Goal: Information Seeking & Learning: Learn about a topic

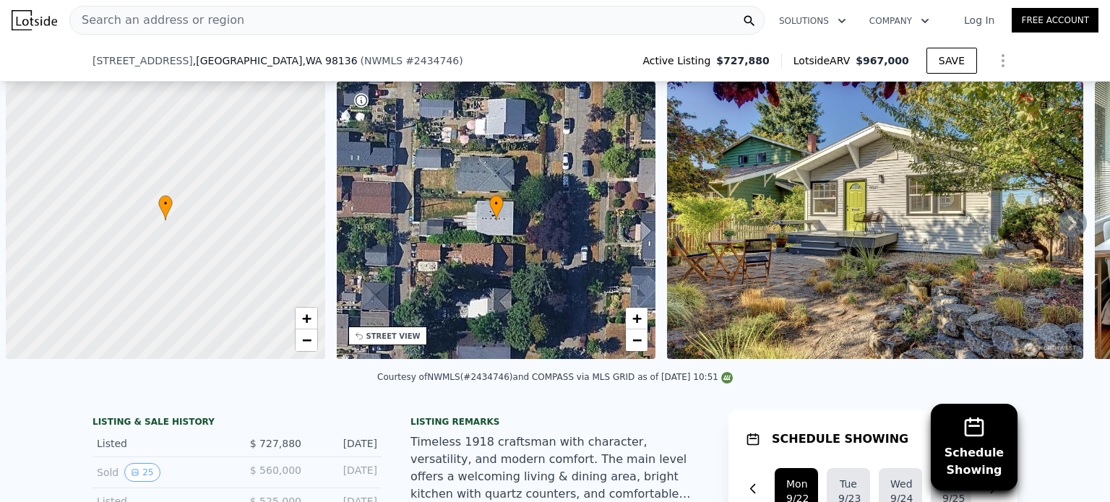
scroll to position [0, 6]
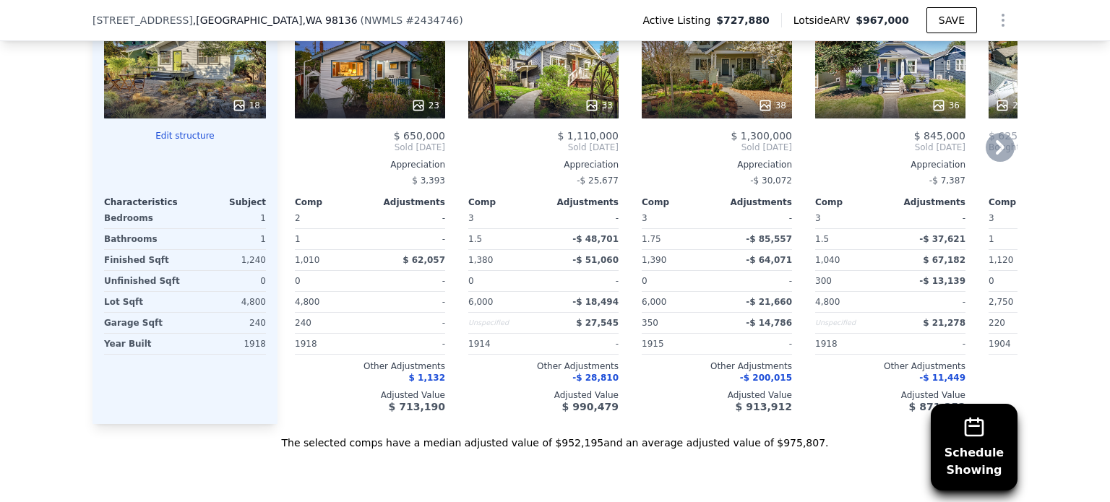
click at [996, 155] on icon at bounding box center [1000, 147] width 9 height 14
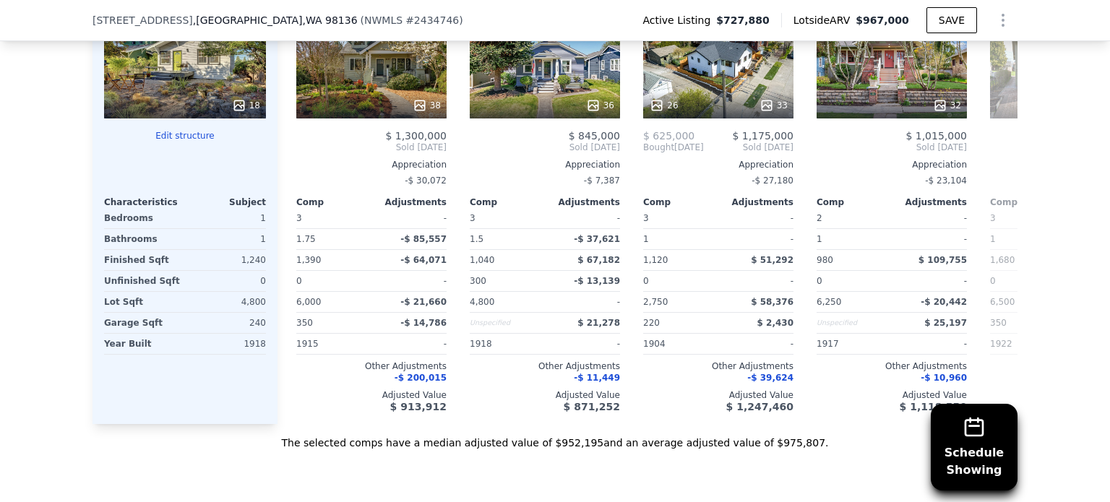
scroll to position [0, 347]
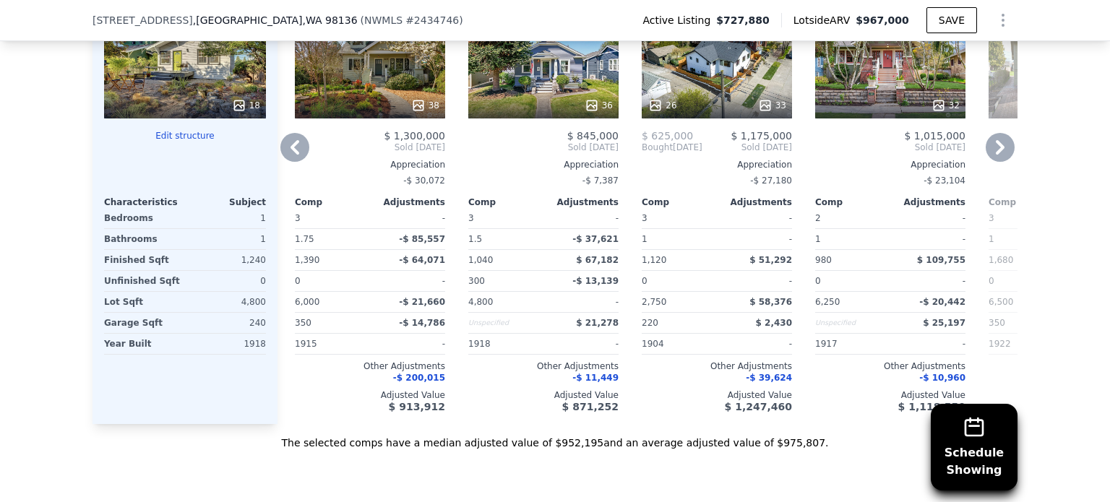
click at [996, 155] on icon at bounding box center [1000, 147] width 9 height 14
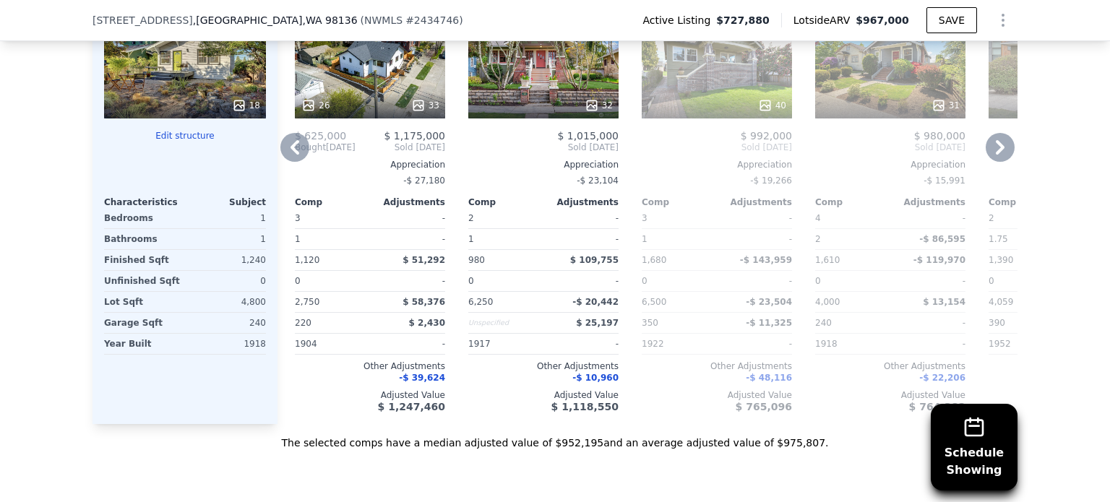
click at [996, 155] on icon at bounding box center [1000, 147] width 9 height 14
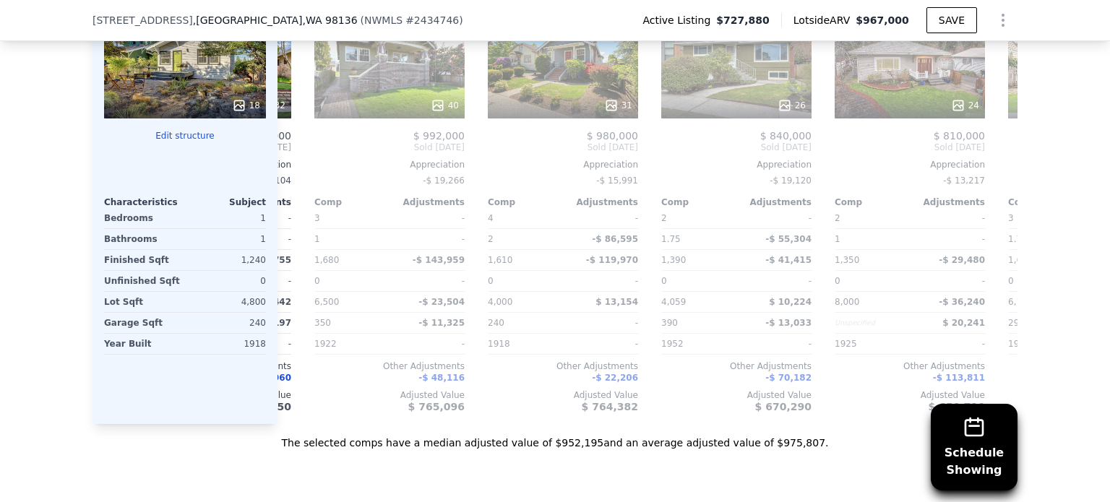
scroll to position [0, 1041]
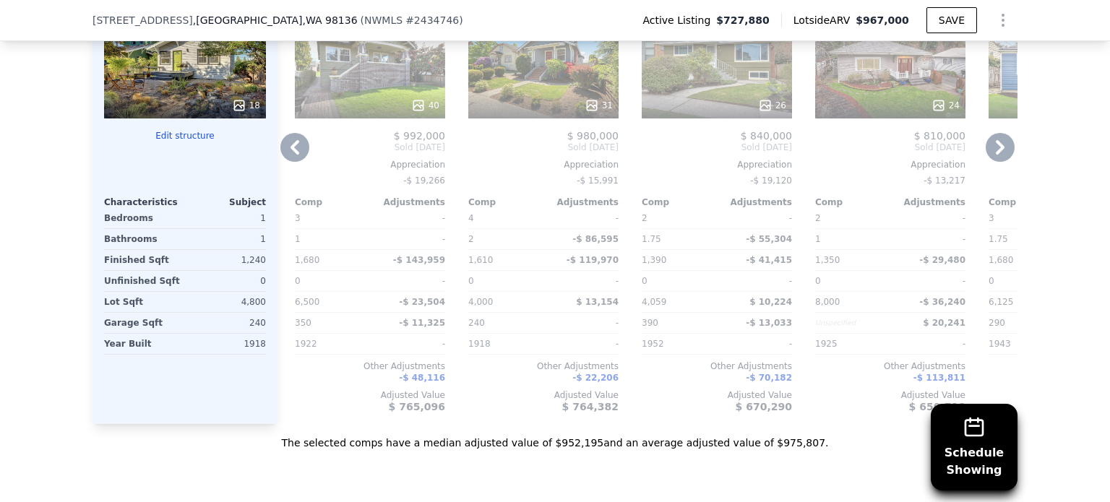
click at [758, 396] on div "Adjusted Value" at bounding box center [717, 396] width 150 height 12
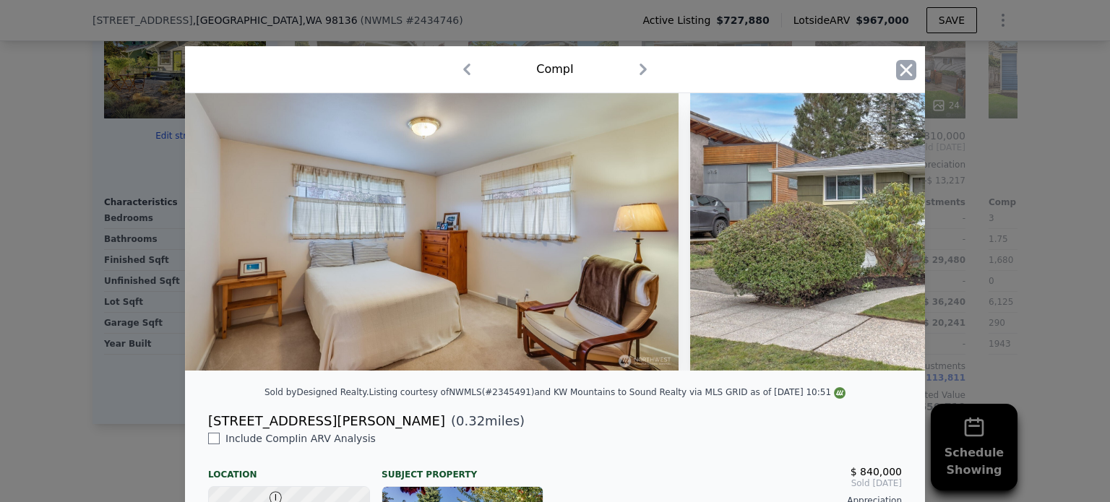
click at [898, 74] on icon "button" at bounding box center [906, 70] width 20 height 20
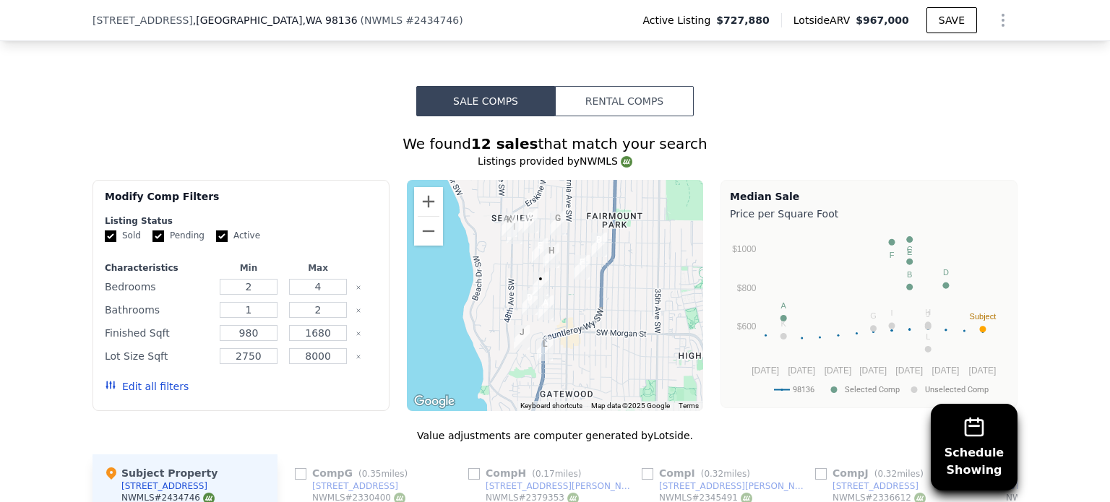
scroll to position [1338, 0]
click at [254, 296] on input "2" at bounding box center [248, 288] width 57 height 16
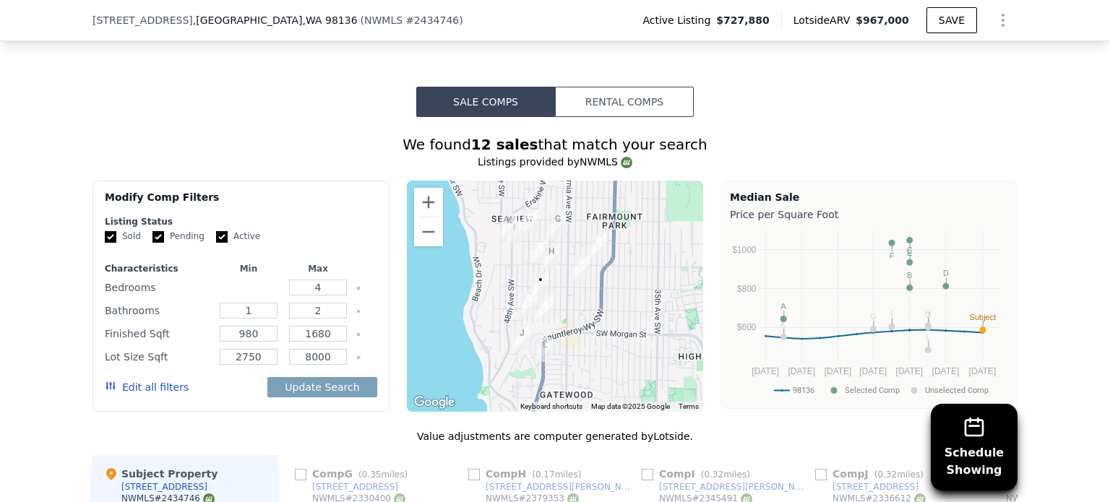
type input "1"
click at [321, 296] on input "4" at bounding box center [317, 288] width 57 height 16
type input "4"
click at [292, 398] on button "Update Search" at bounding box center [321, 387] width 109 height 20
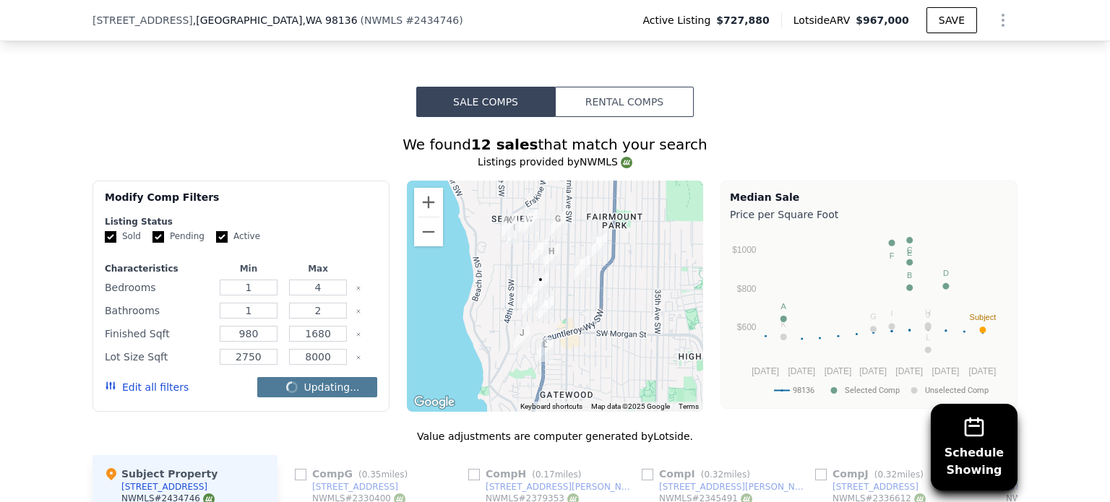
checkbox input "false"
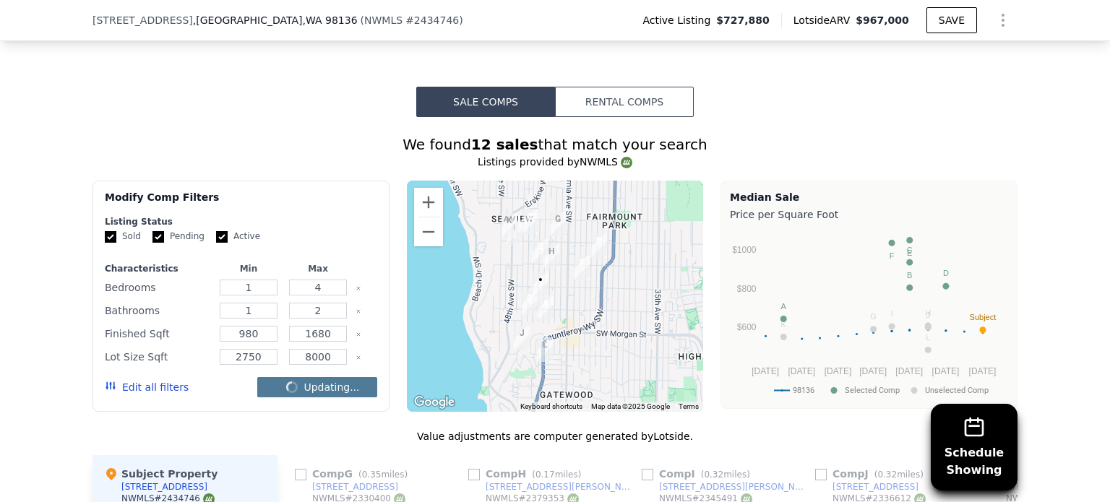
checkbox input "false"
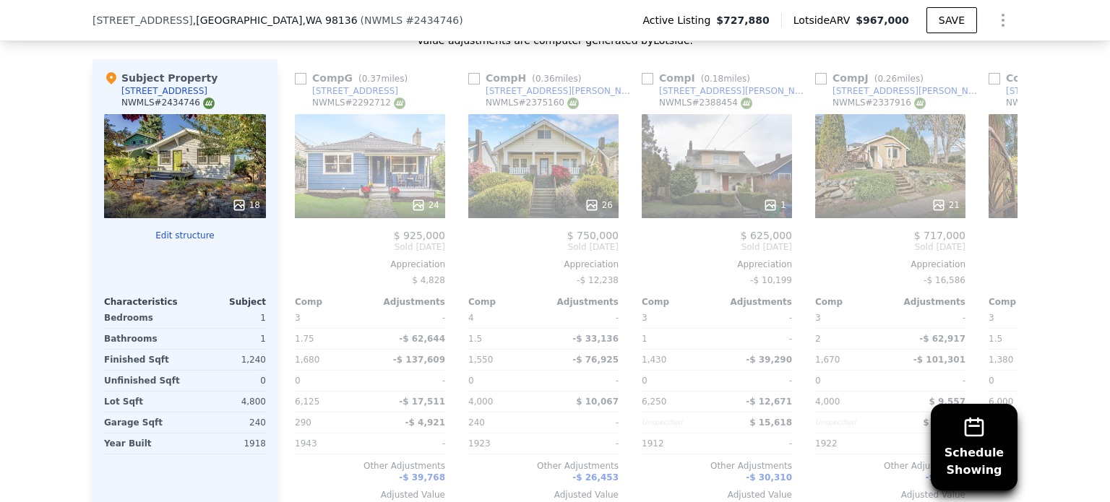
scroll to position [1781, 0]
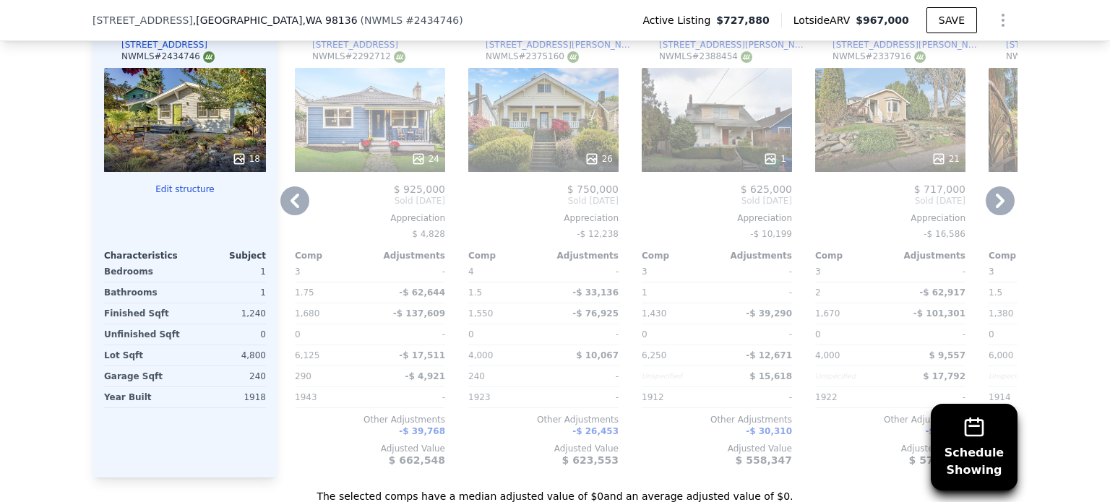
click at [293, 208] on icon at bounding box center [295, 201] width 9 height 14
click at [293, 212] on div "Comp A ( 0.28 miles) [STREET_ADDRESS][US_STATE] $ 1,180,000 Sold [DATE] Appreci…" at bounding box center [648, 245] width 740 height 465
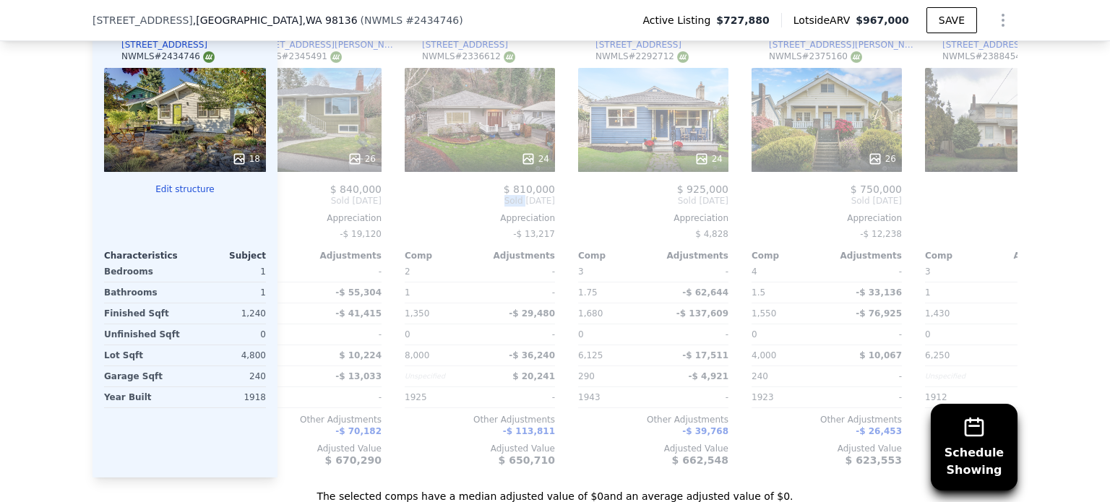
scroll to position [0, 694]
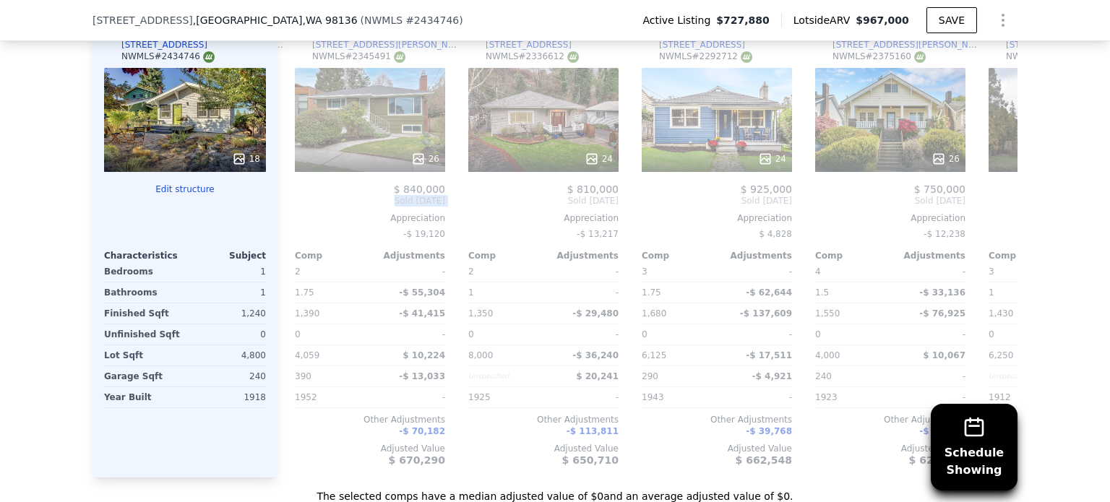
click at [295, 207] on span "Sold [DATE]" at bounding box center [370, 201] width 150 height 12
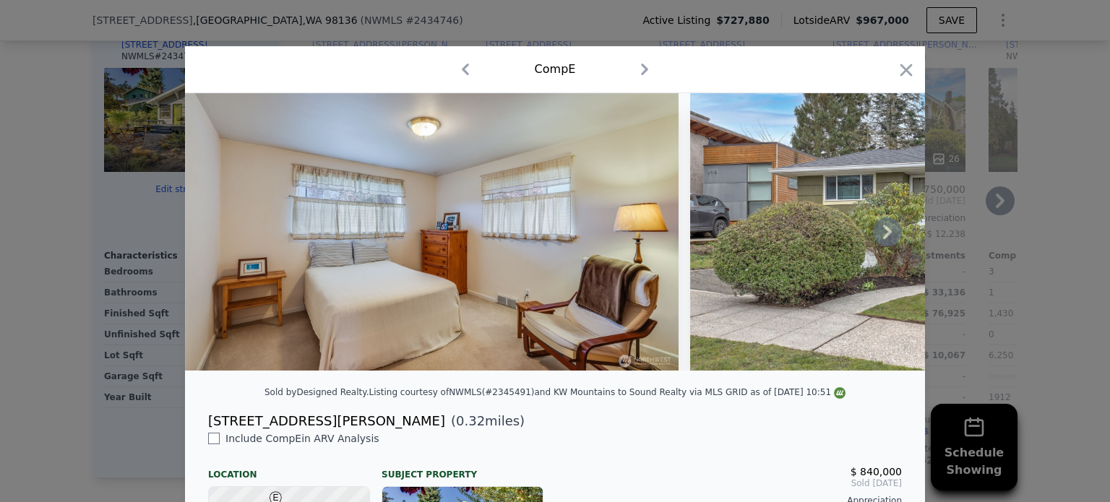
scroll to position [0, 694]
click at [488, 298] on img at bounding box center [432, 232] width 494 height 278
click at [899, 75] on icon "button" at bounding box center [906, 70] width 20 height 20
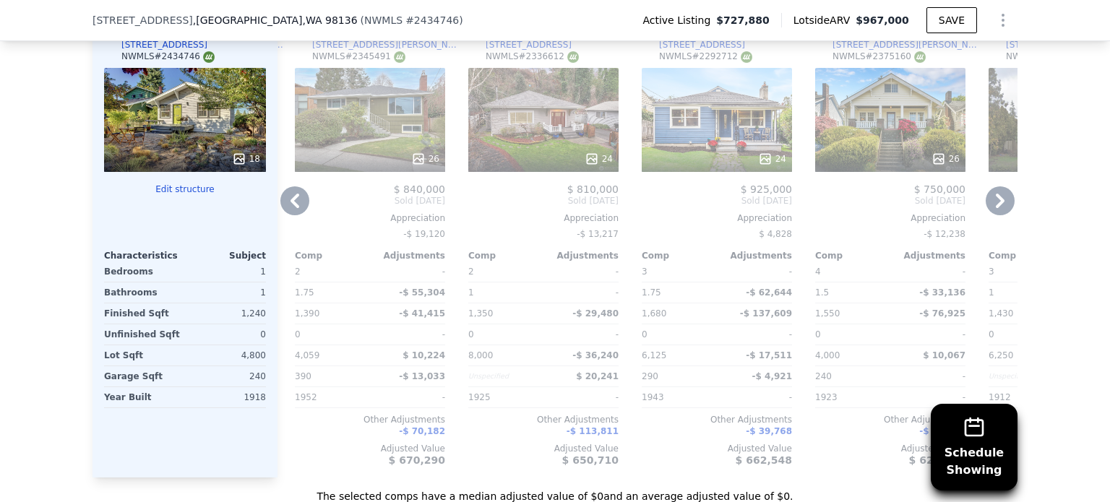
click at [22, 359] on div "Schedule Showing We found 16 sales that match your search Listings provided by …" at bounding box center [555, 89] width 1110 height 829
click at [280, 206] on icon at bounding box center [294, 201] width 29 height 29
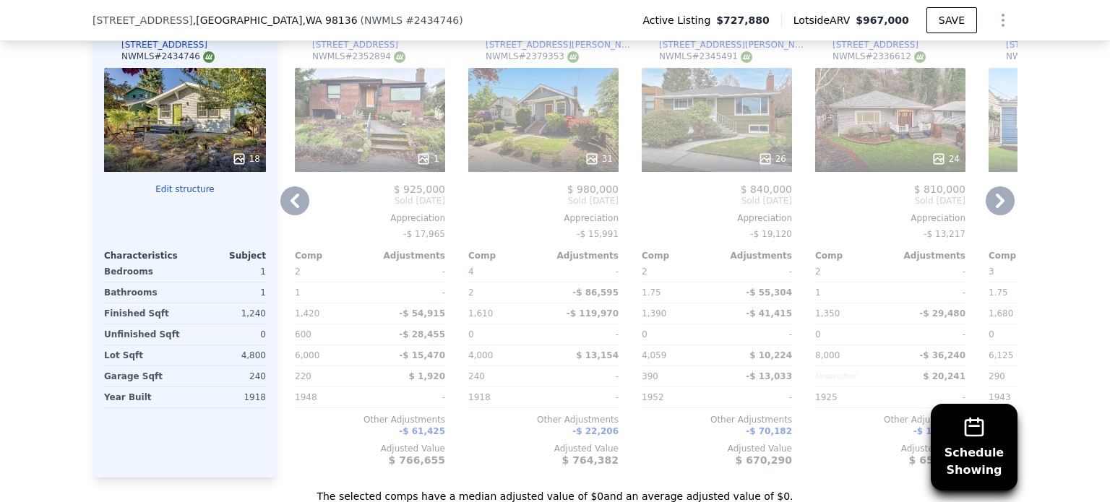
scroll to position [1730, 0]
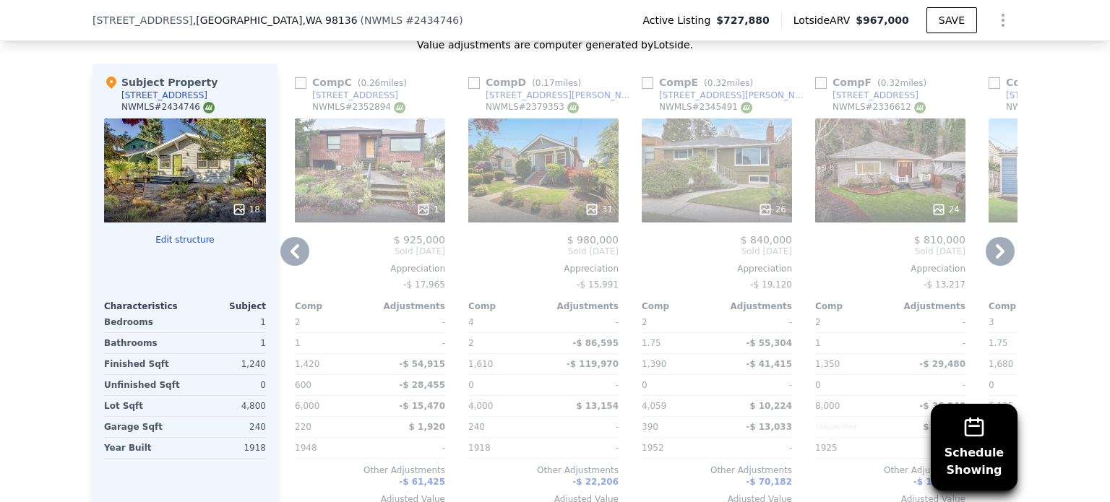
click at [291, 254] on icon at bounding box center [295, 251] width 9 height 14
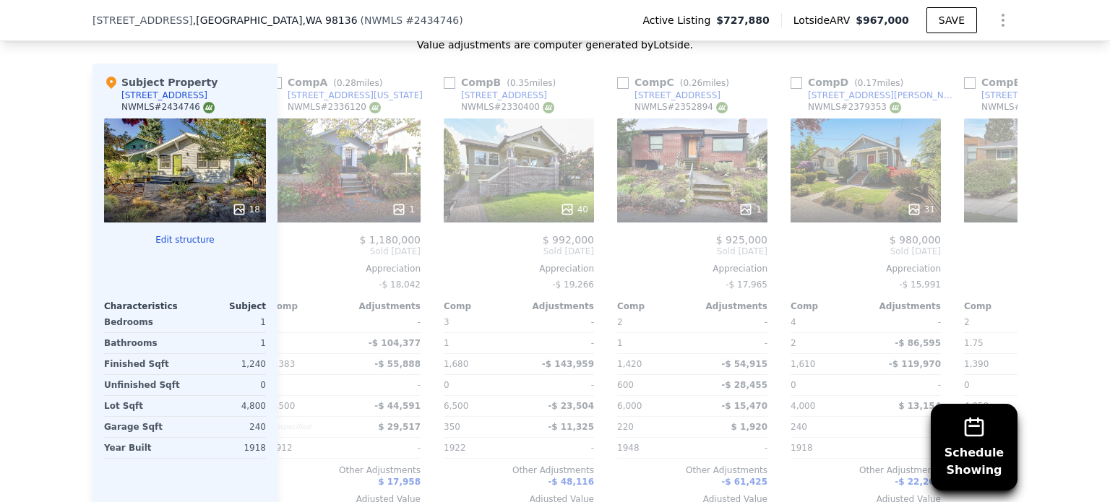
scroll to position [0, 0]
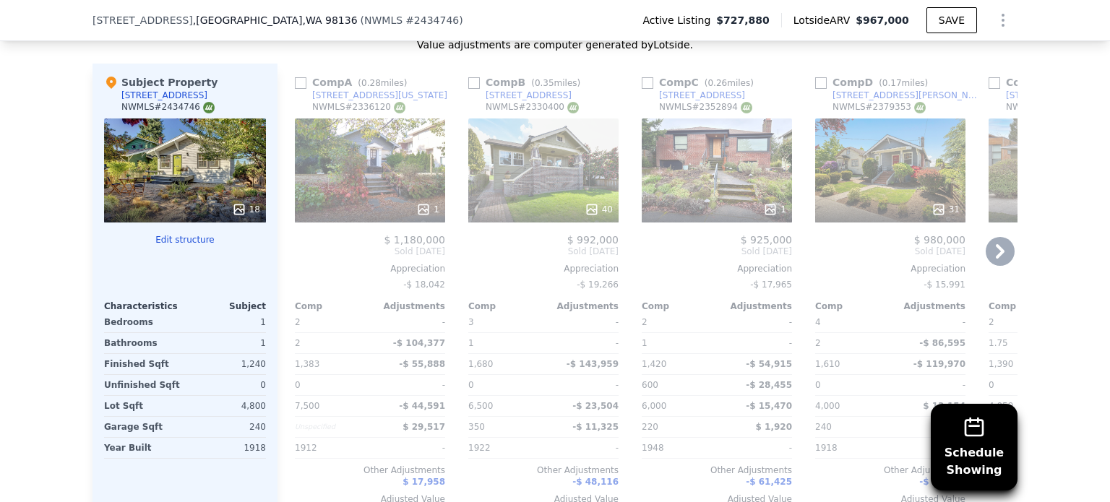
click at [289, 254] on div "Comp A ( 0.28 miles) [STREET_ADDRESS][US_STATE] 1 $ 1,180,000 Sold [DATE] Appre…" at bounding box center [370, 296] width 162 height 465
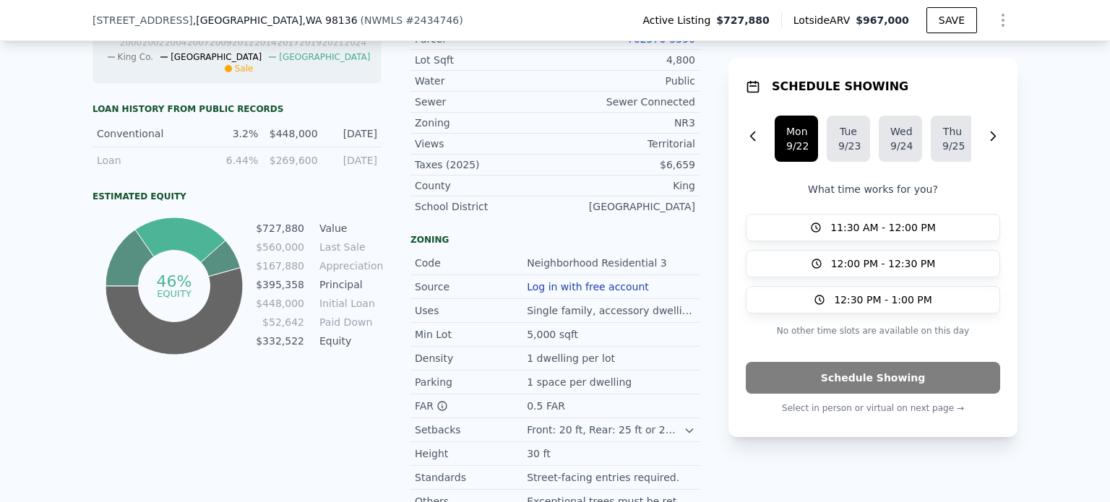
scroll to position [778, 0]
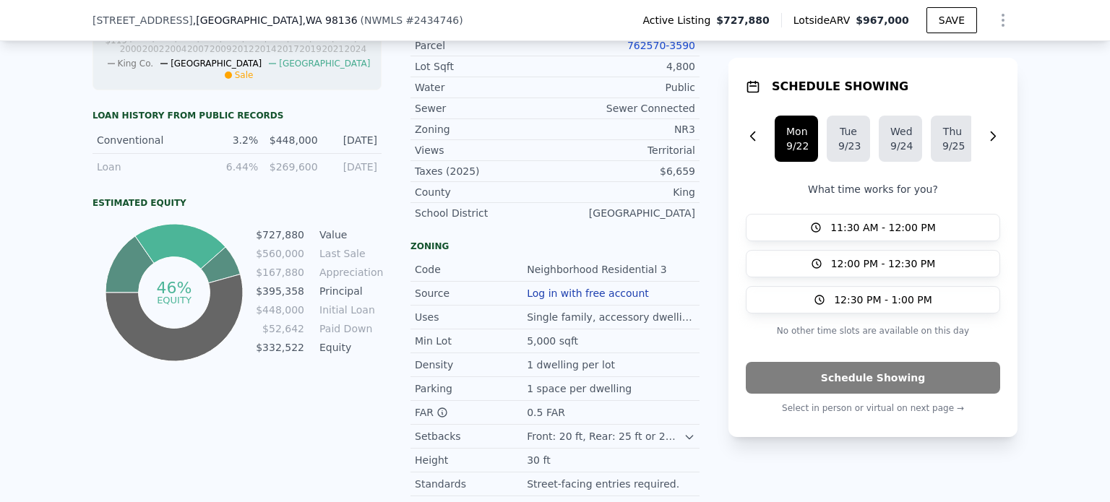
drag, startPoint x: 315, startPoint y: 95, endPoint x: 74, endPoint y: 181, distance: 255.4
click at [74, 181] on div "LISTING & SALE HISTORY Listed $ 727,880 [DATE] Sold 25 $ 560,000 [DATE] Listed …" at bounding box center [555, 102] width 1110 height 962
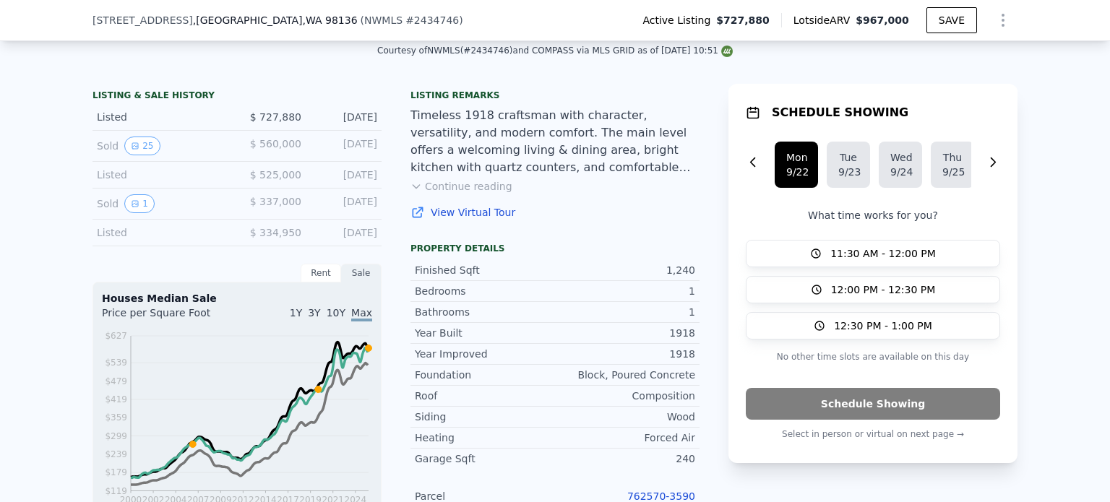
scroll to position [318, 0]
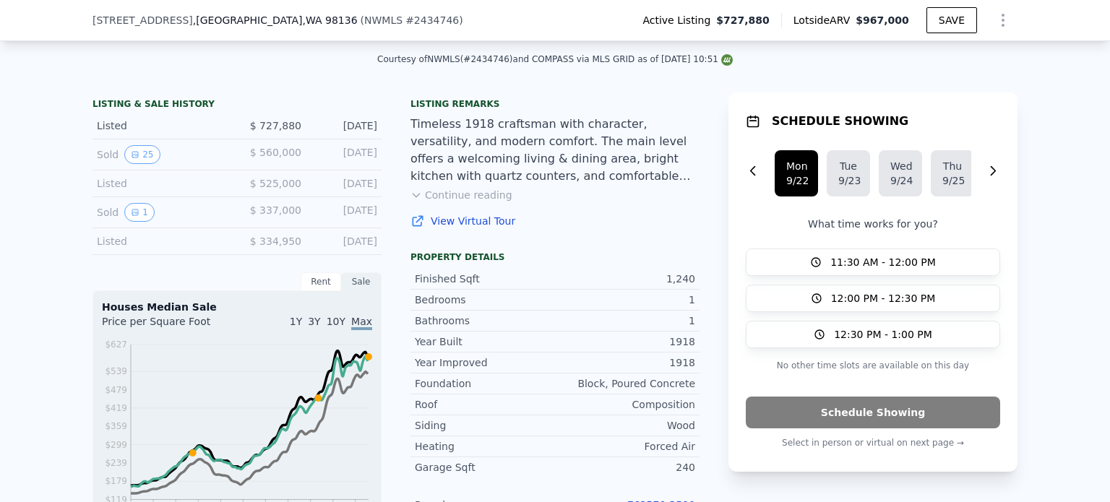
click at [463, 202] on button "Continue reading" at bounding box center [462, 195] width 102 height 14
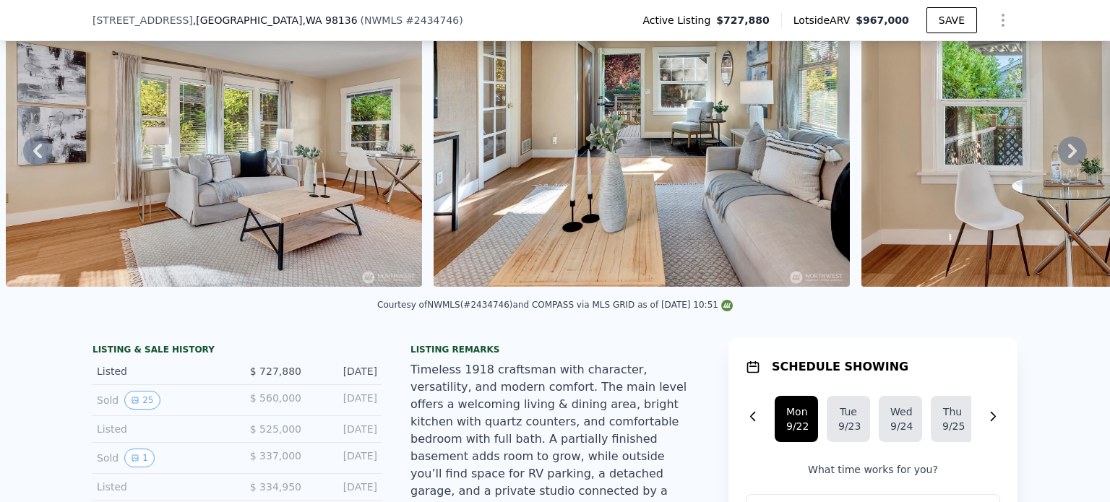
scroll to position [78, 0]
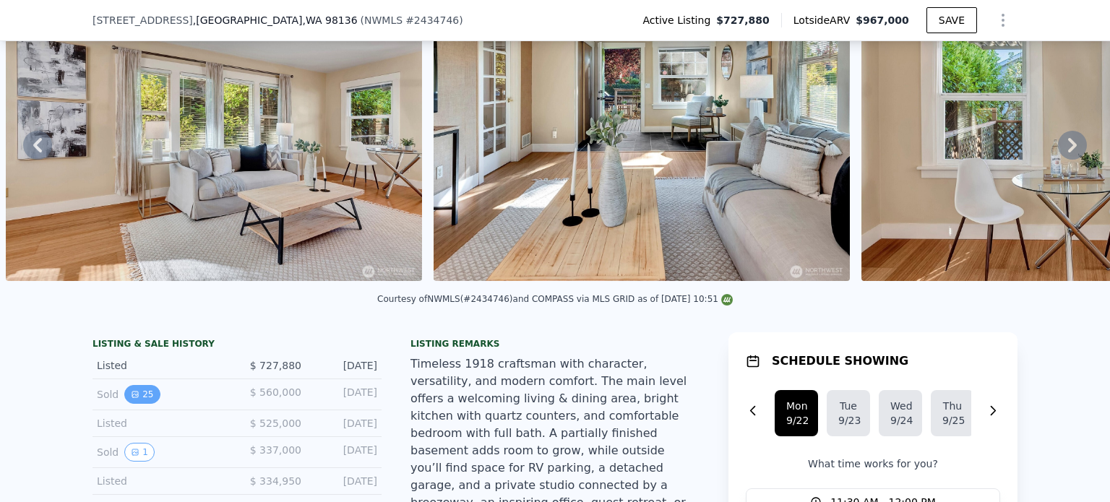
click at [136, 399] on button "25" at bounding box center [141, 394] width 35 height 19
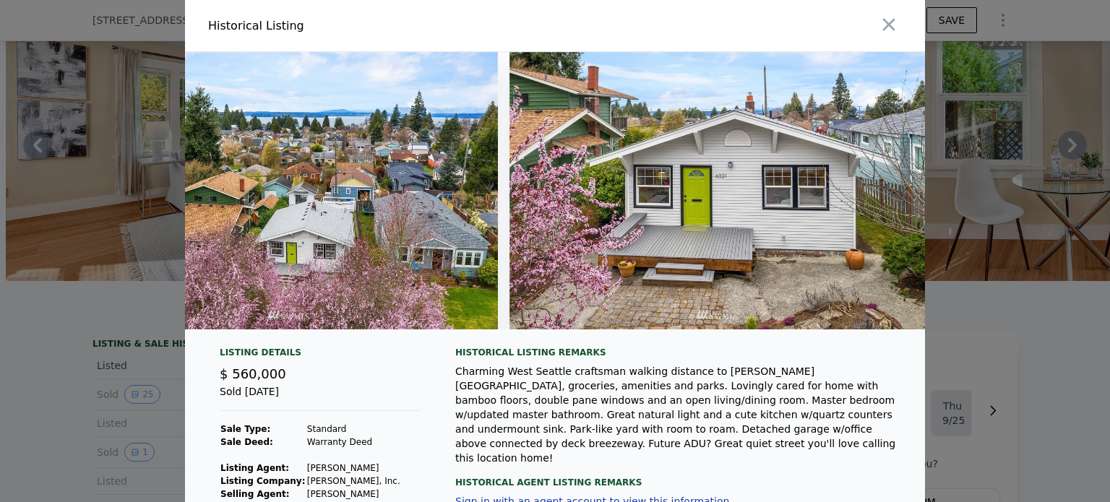
scroll to position [0, 9984]
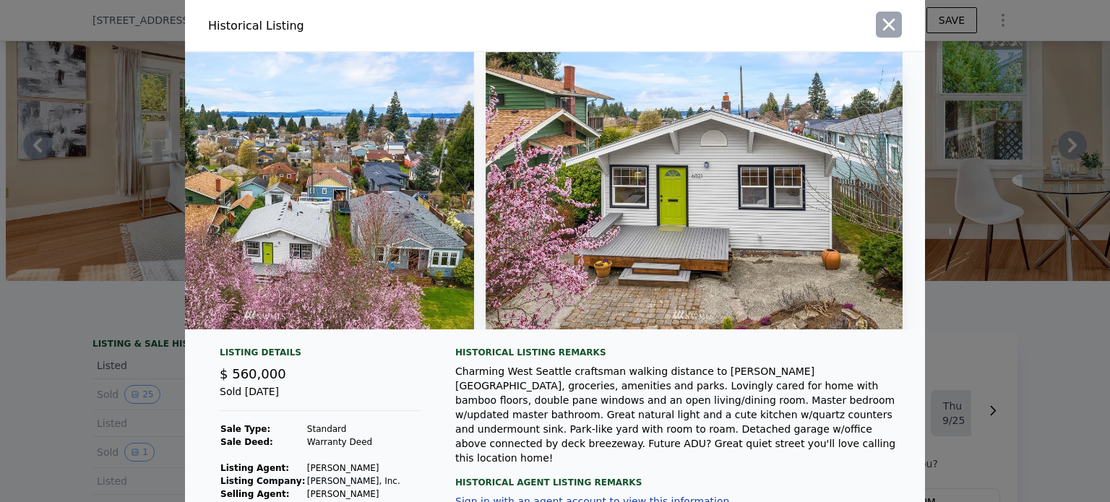
click at [879, 30] on icon "button" at bounding box center [889, 24] width 20 height 20
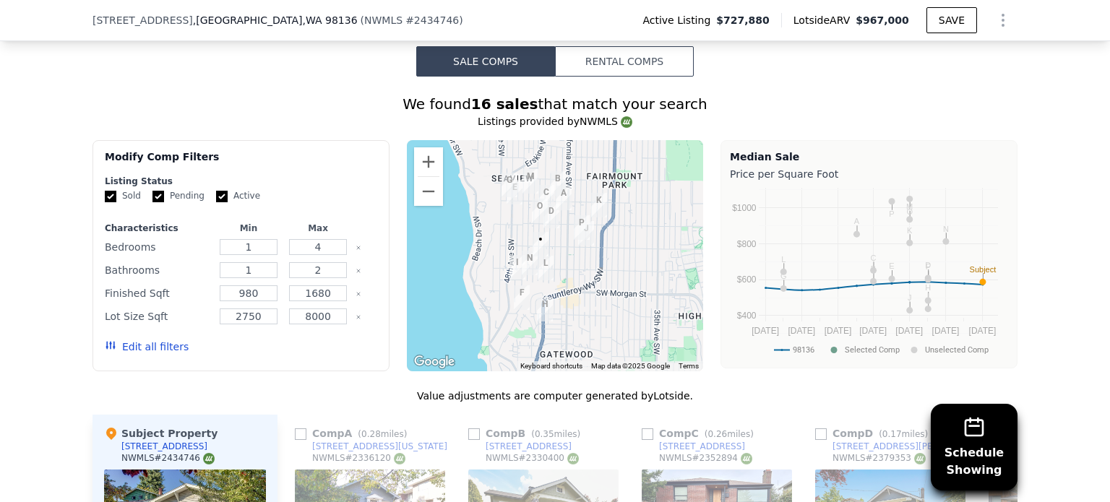
scroll to position [1405, 0]
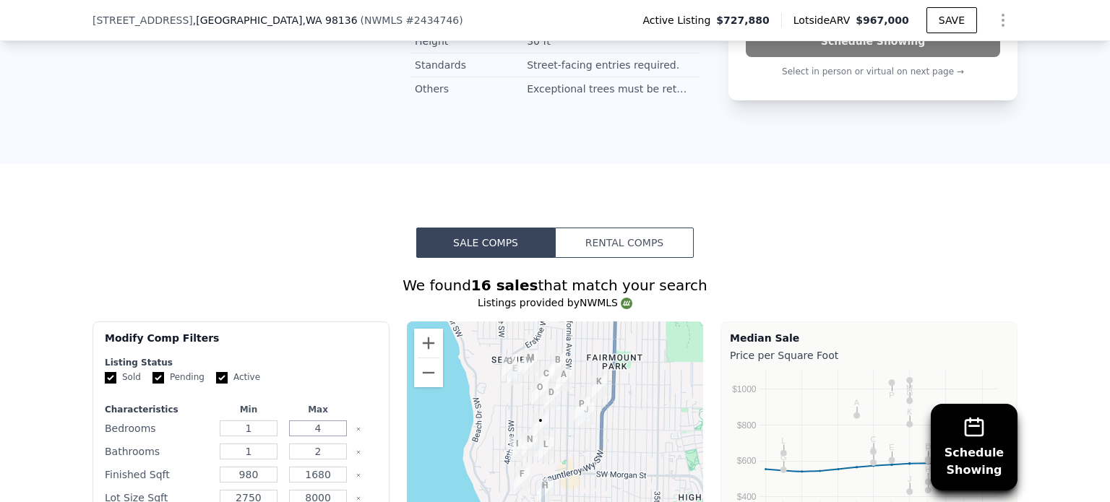
click at [314, 421] on input "4" at bounding box center [317, 429] width 57 height 16
type input "2"
click at [353, 357] on div "Listing Status" at bounding box center [241, 363] width 273 height 12
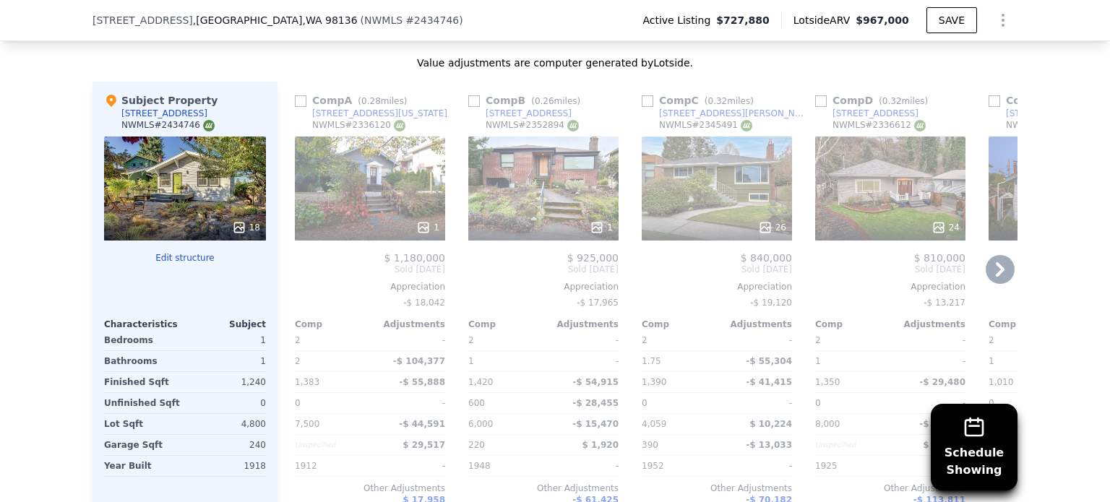
scroll to position [1922, 0]
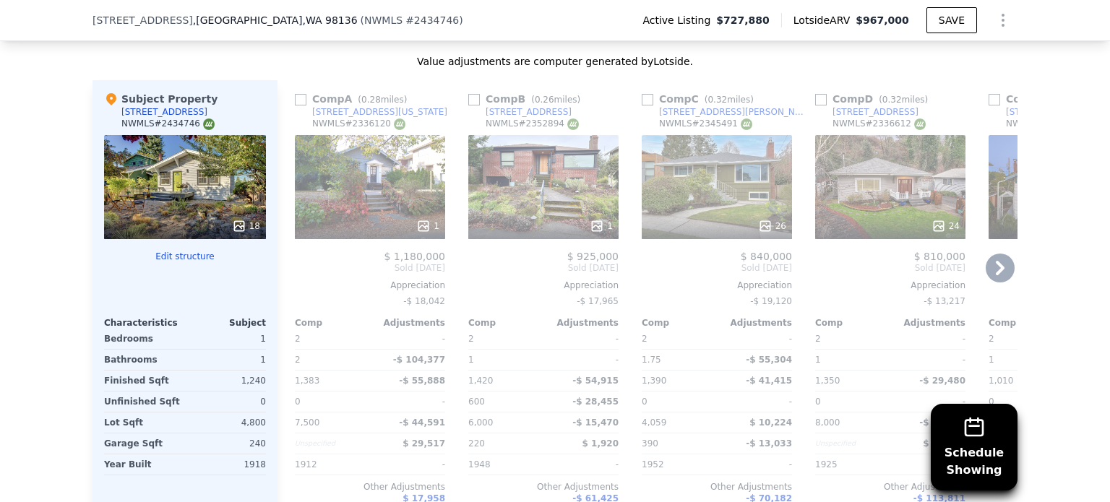
click at [992, 254] on icon at bounding box center [1000, 268] width 29 height 29
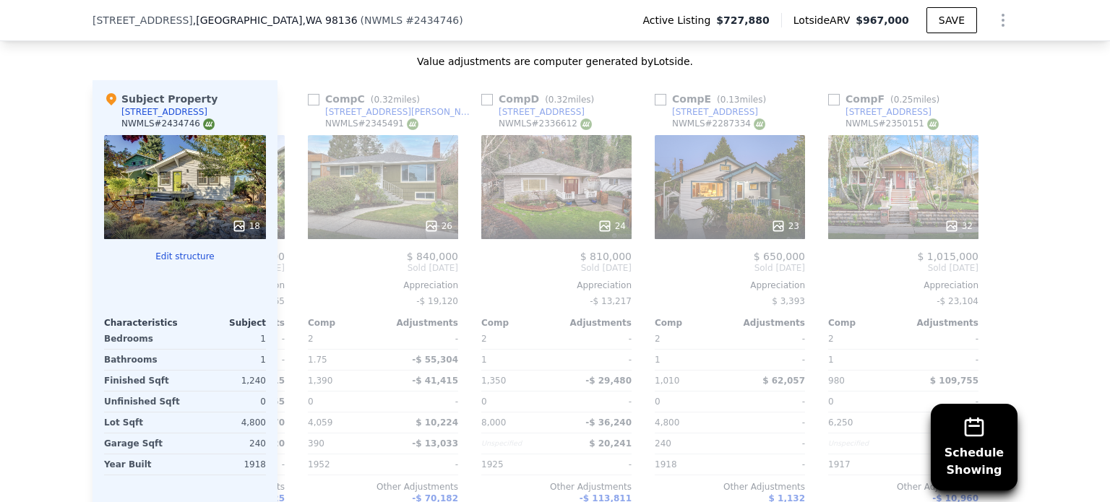
scroll to position [0, 335]
click at [995, 204] on div at bounding box center [1006, 312] width 23 height 465
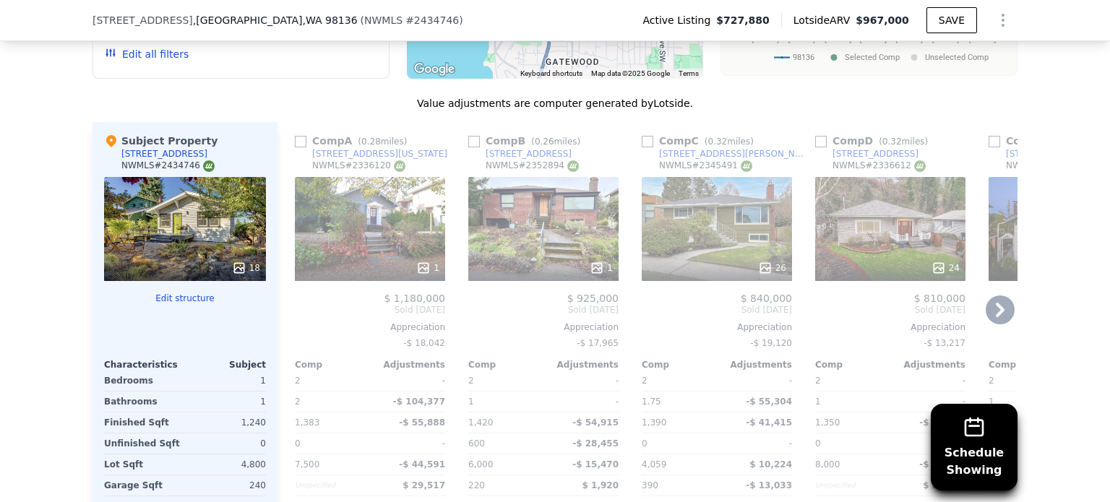
scroll to position [1876, 0]
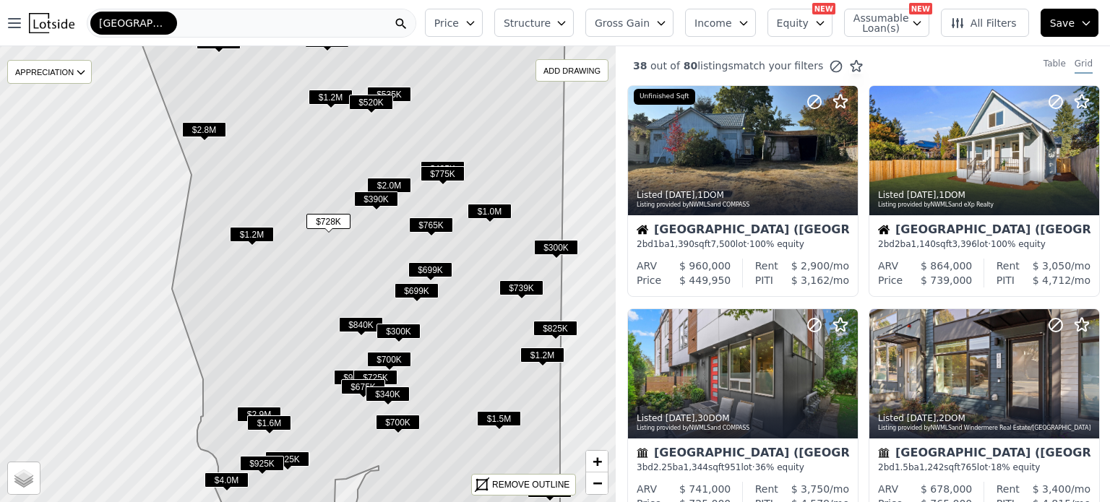
scroll to position [341, 0]
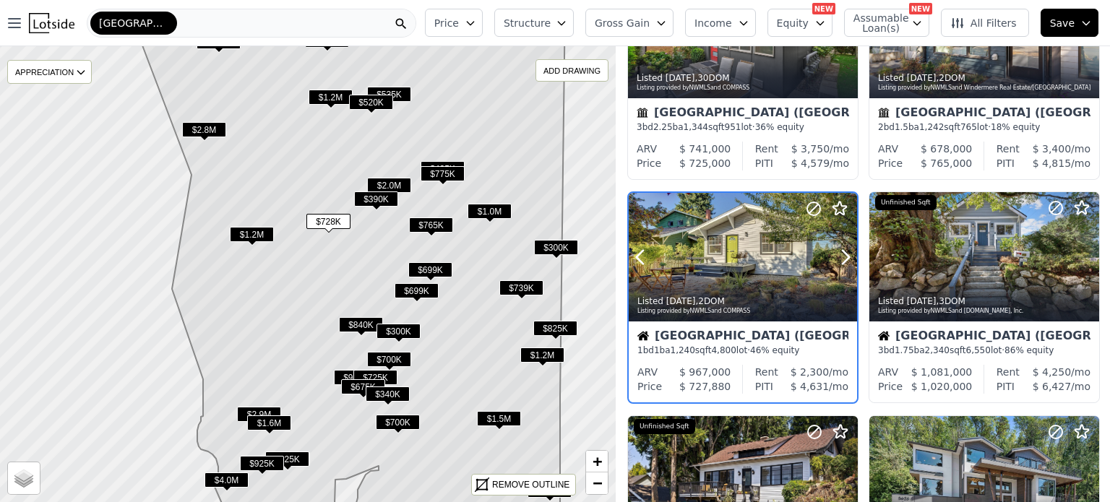
click at [781, 293] on div "Listed 3d ago , 2 DOM Listing provided by NWMLS and COMPASS" at bounding box center [743, 304] width 228 height 35
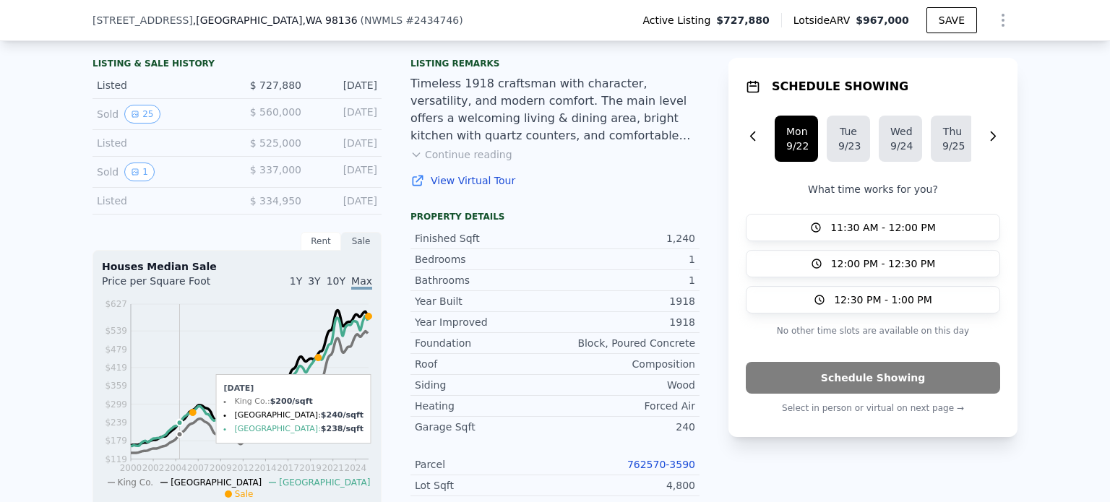
scroll to position [359, 0]
click at [134, 207] on div "Listed" at bounding box center [161, 200] width 129 height 14
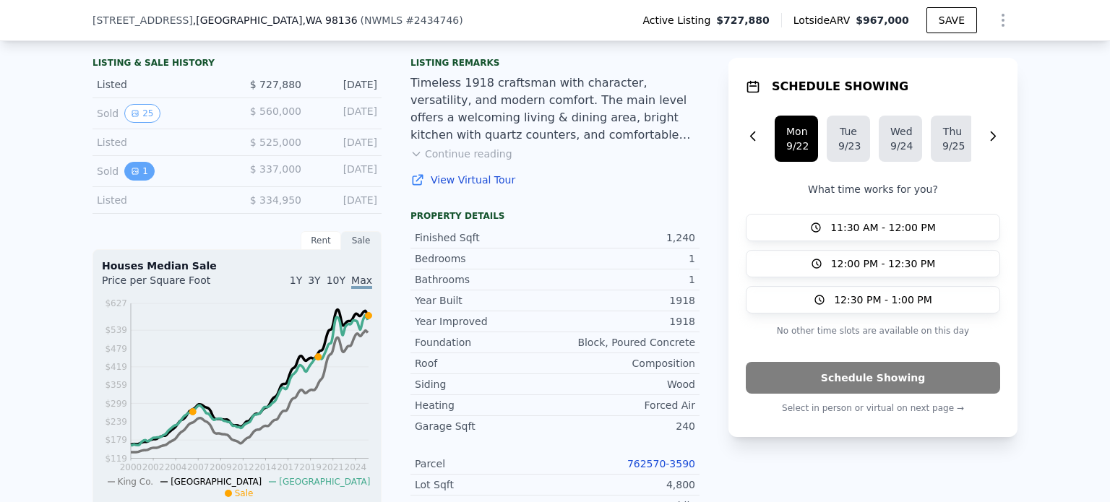
click at [127, 181] on button "1" at bounding box center [139, 171] width 30 height 19
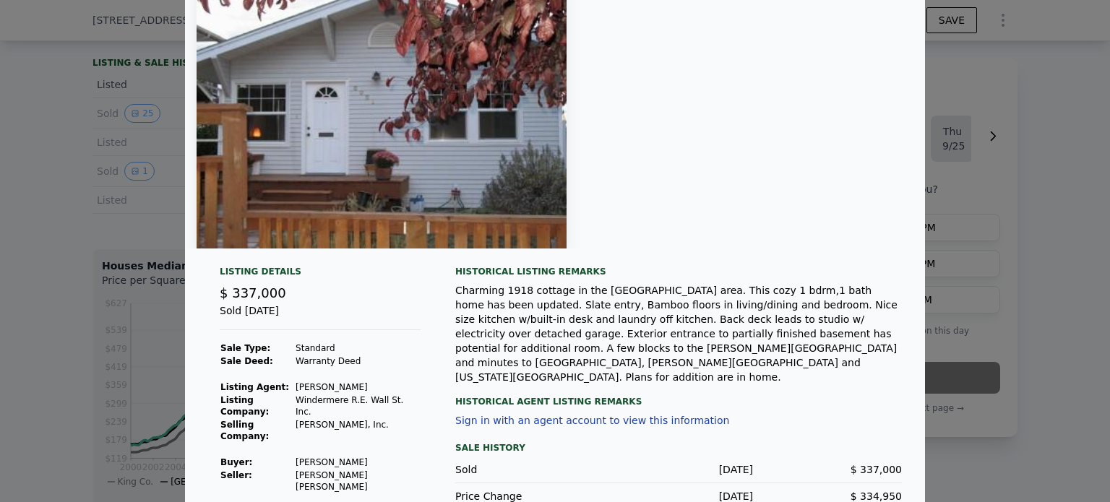
scroll to position [0, 0]
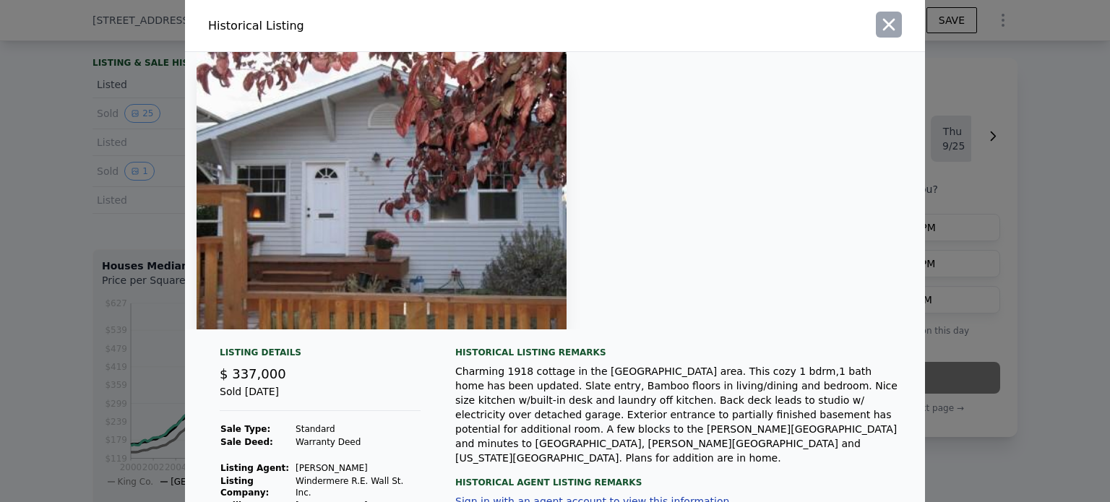
click at [888, 23] on icon "button" at bounding box center [889, 24] width 20 height 20
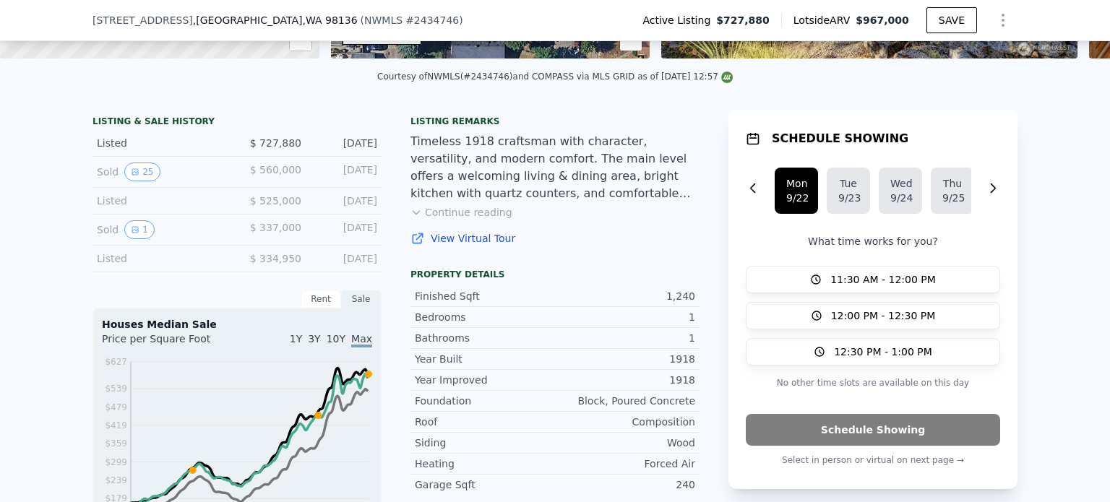
scroll to position [300, 0]
click at [176, 267] on div "Listed" at bounding box center [161, 259] width 129 height 14
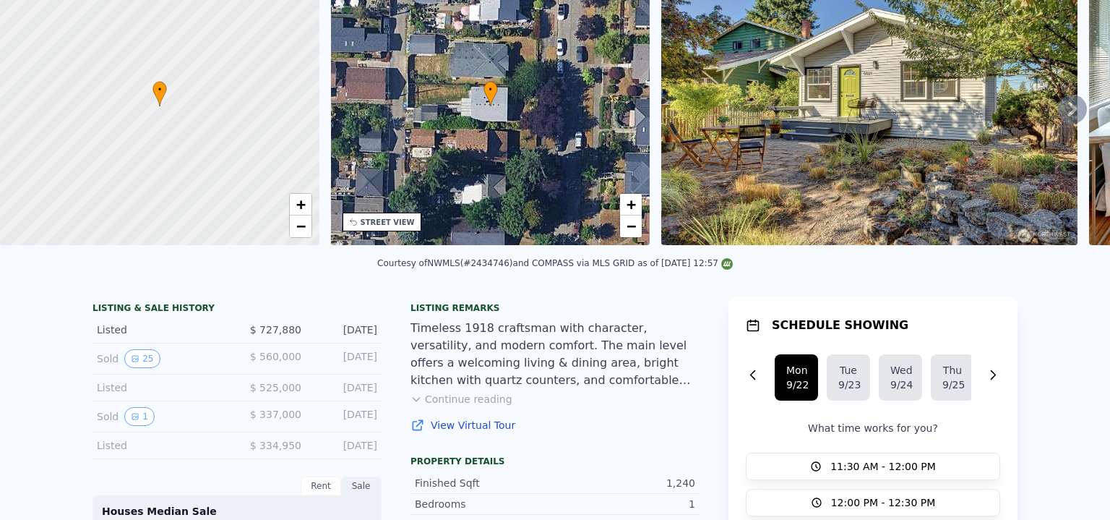
scroll to position [6, 0]
